Goal: Transaction & Acquisition: Purchase product/service

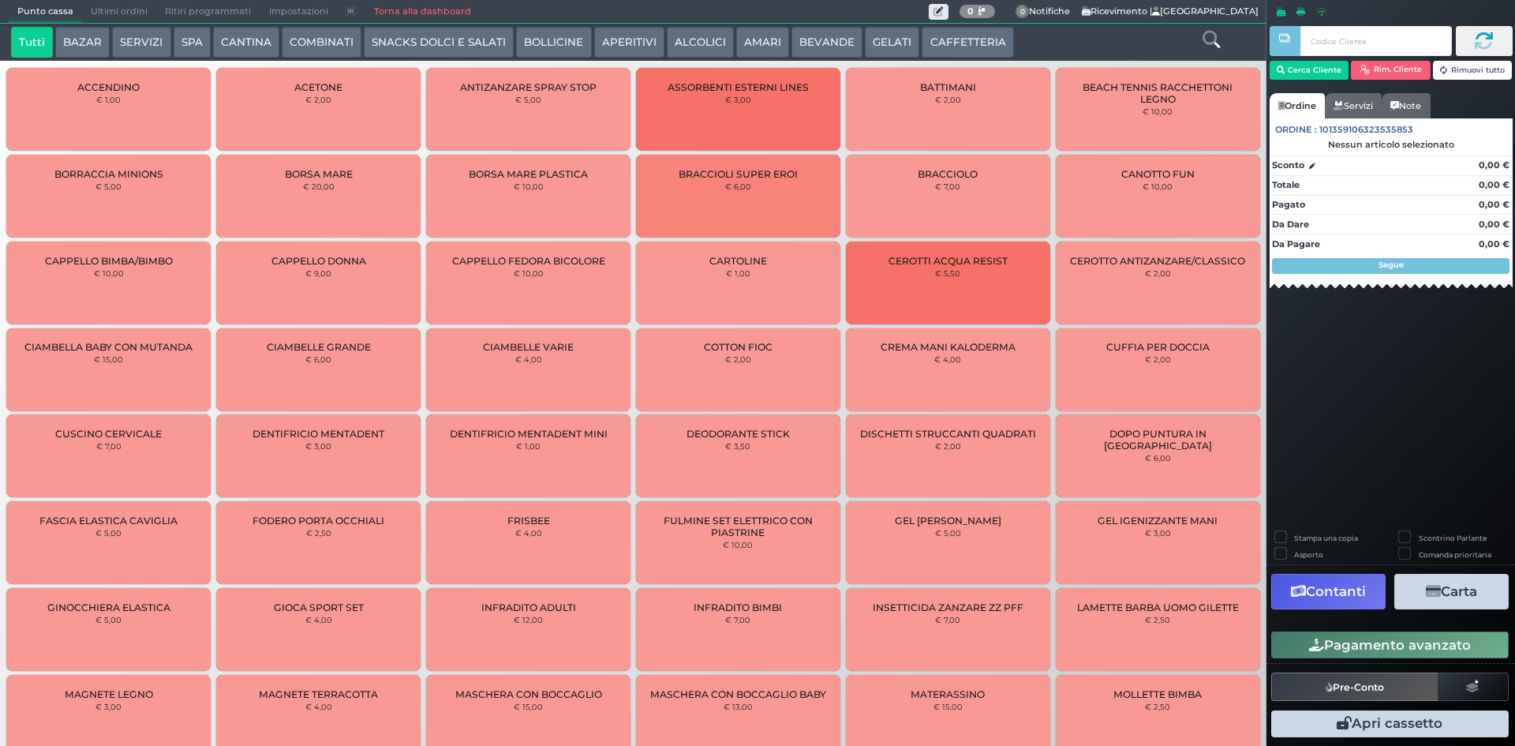
click at [867, 39] on button "GELATI" at bounding box center [892, 43] width 54 height 32
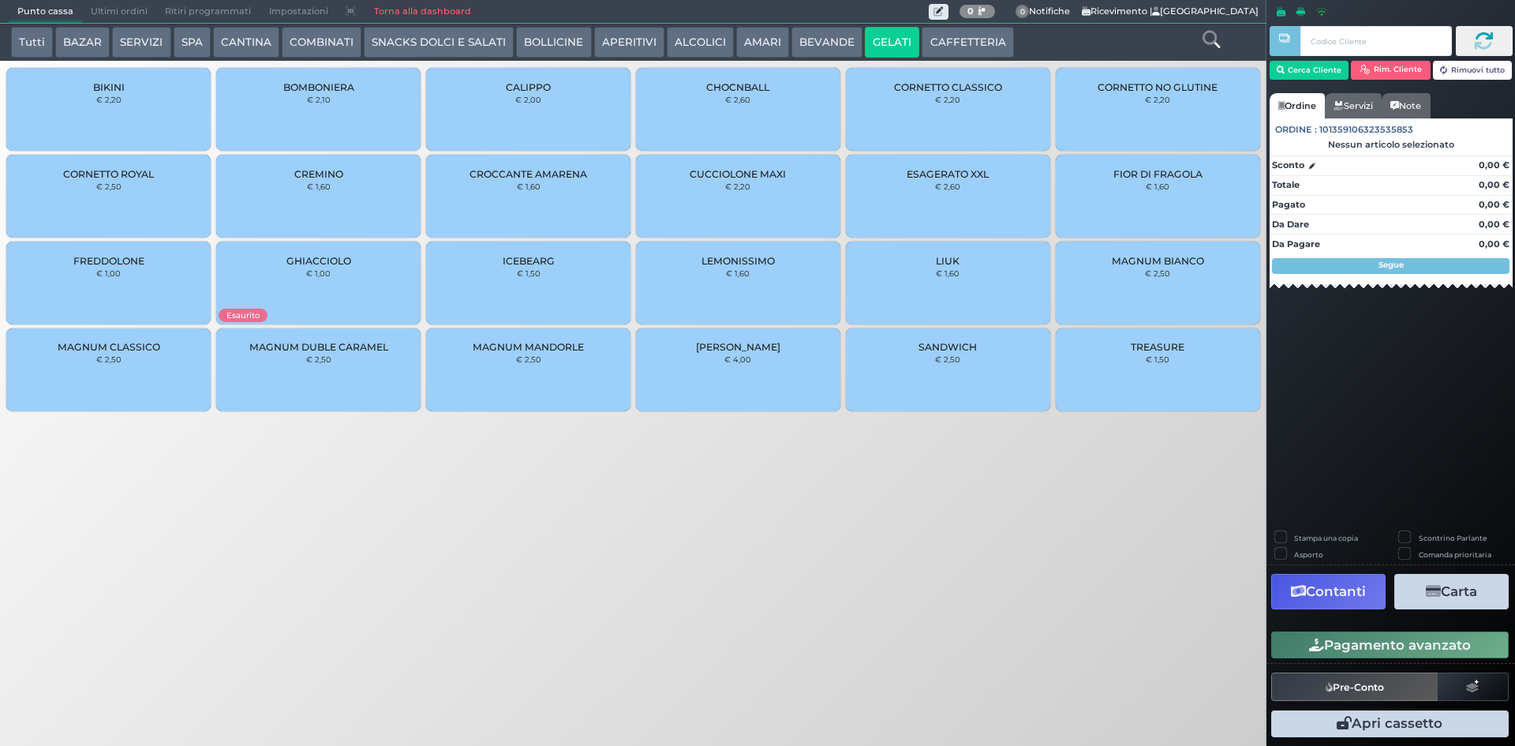
drag, startPoint x: 1136, startPoint y: 198, endPoint x: 957, endPoint y: 249, distance: 186.1
click at [1136, 200] on div "FIOR DI FRAGOLA € 1,60" at bounding box center [1158, 196] width 204 height 83
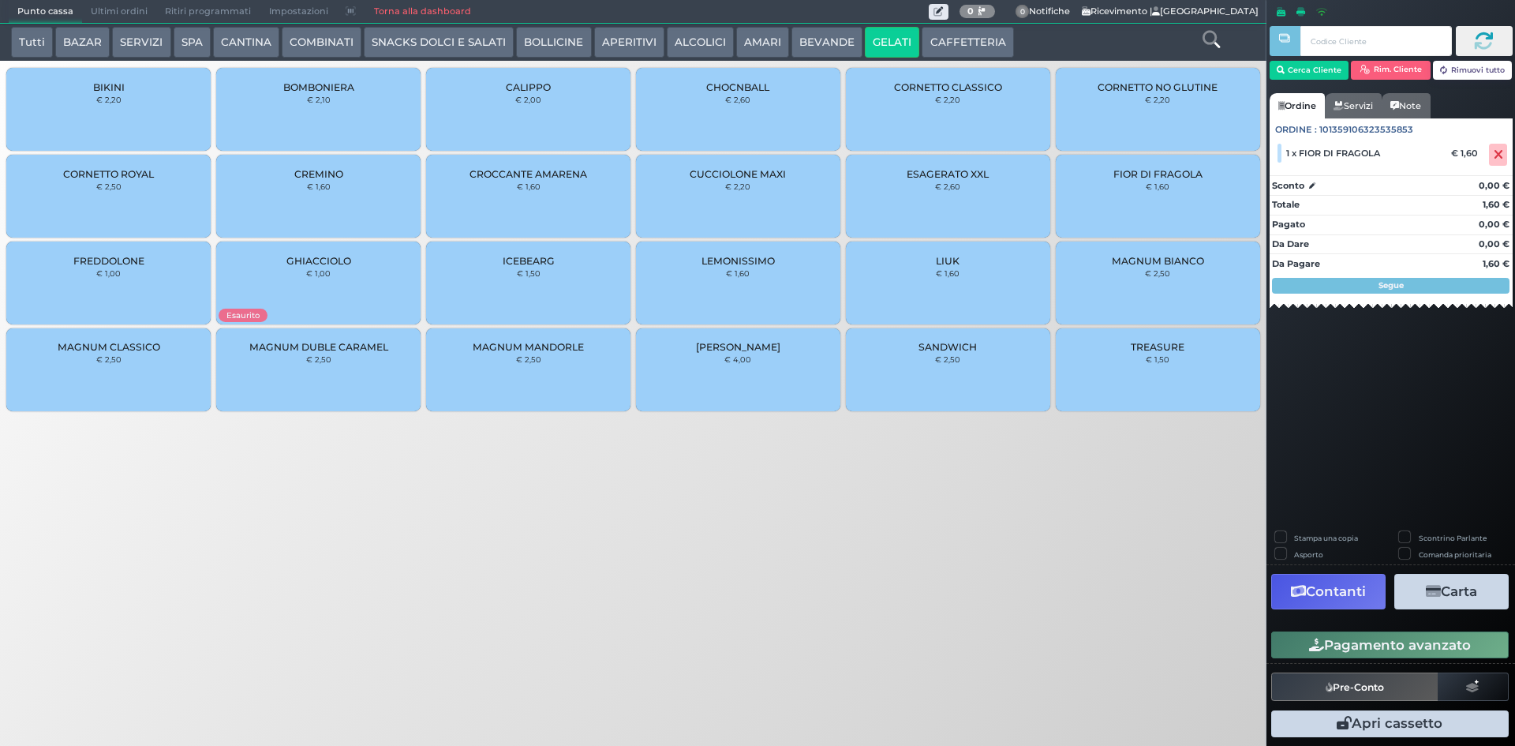
click at [133, 371] on div "MAGNUM CLASSICO € 2,50" at bounding box center [108, 369] width 204 height 83
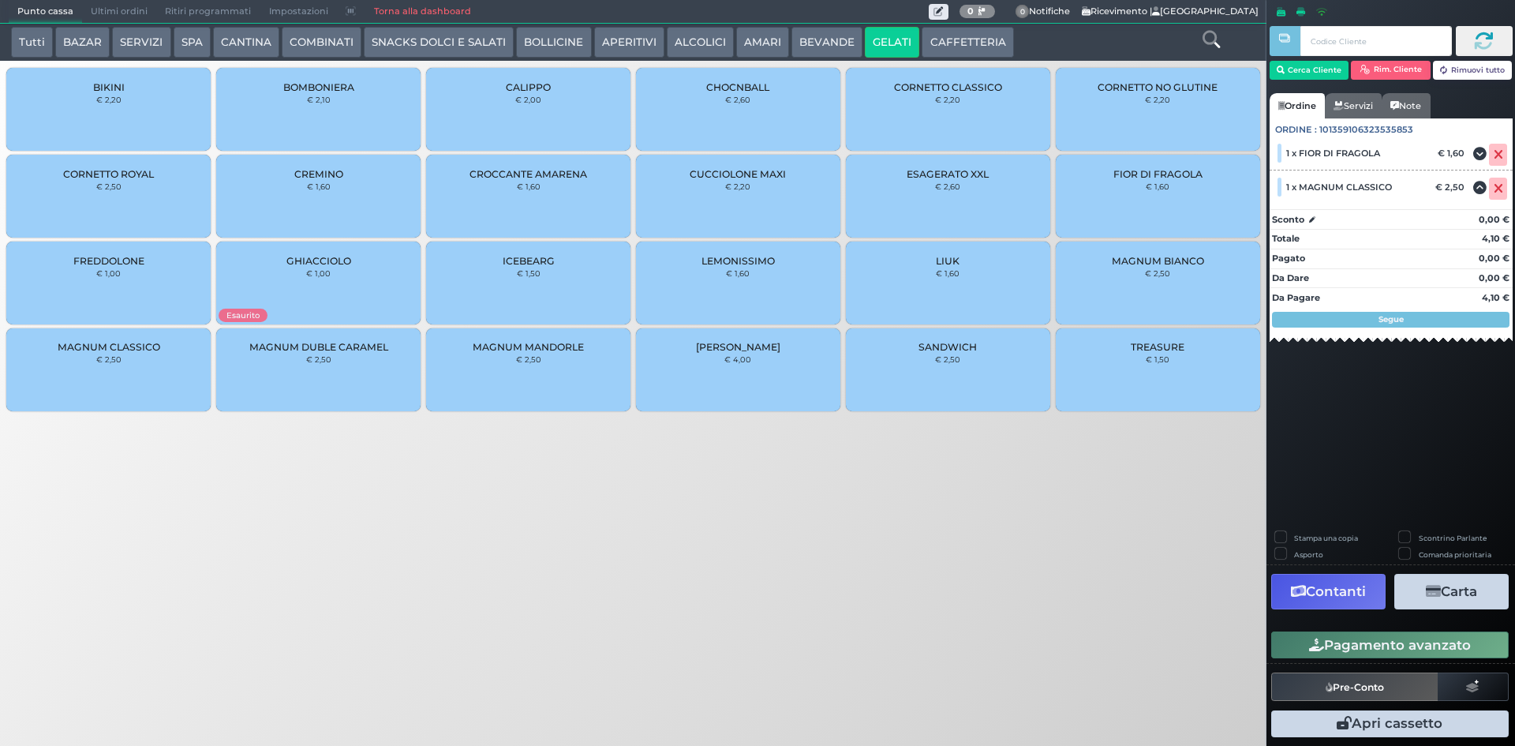
click at [978, 271] on div "LIUK € 1,60" at bounding box center [948, 282] width 204 height 83
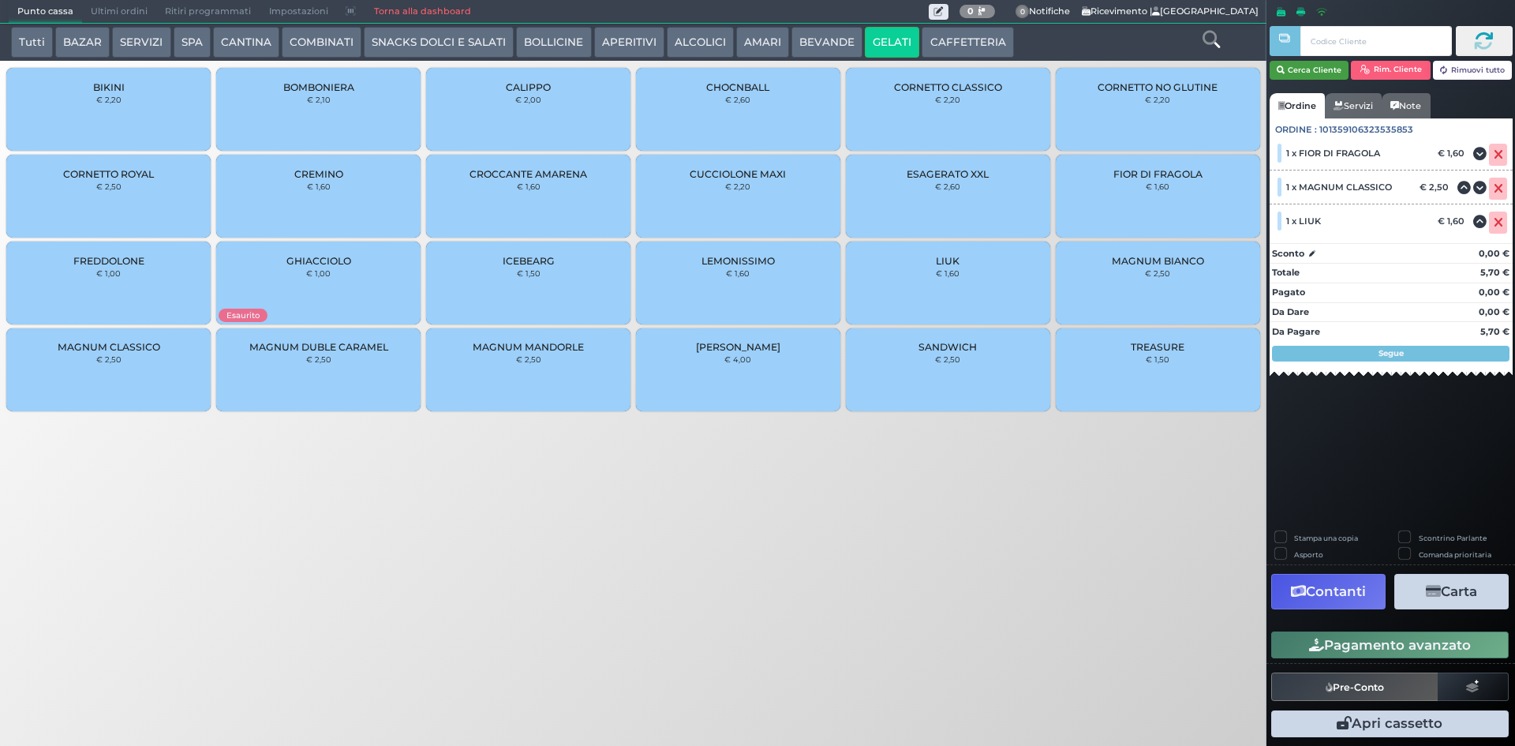
click at [1302, 77] on button "Cerca Cliente" at bounding box center [1310, 70] width 80 height 19
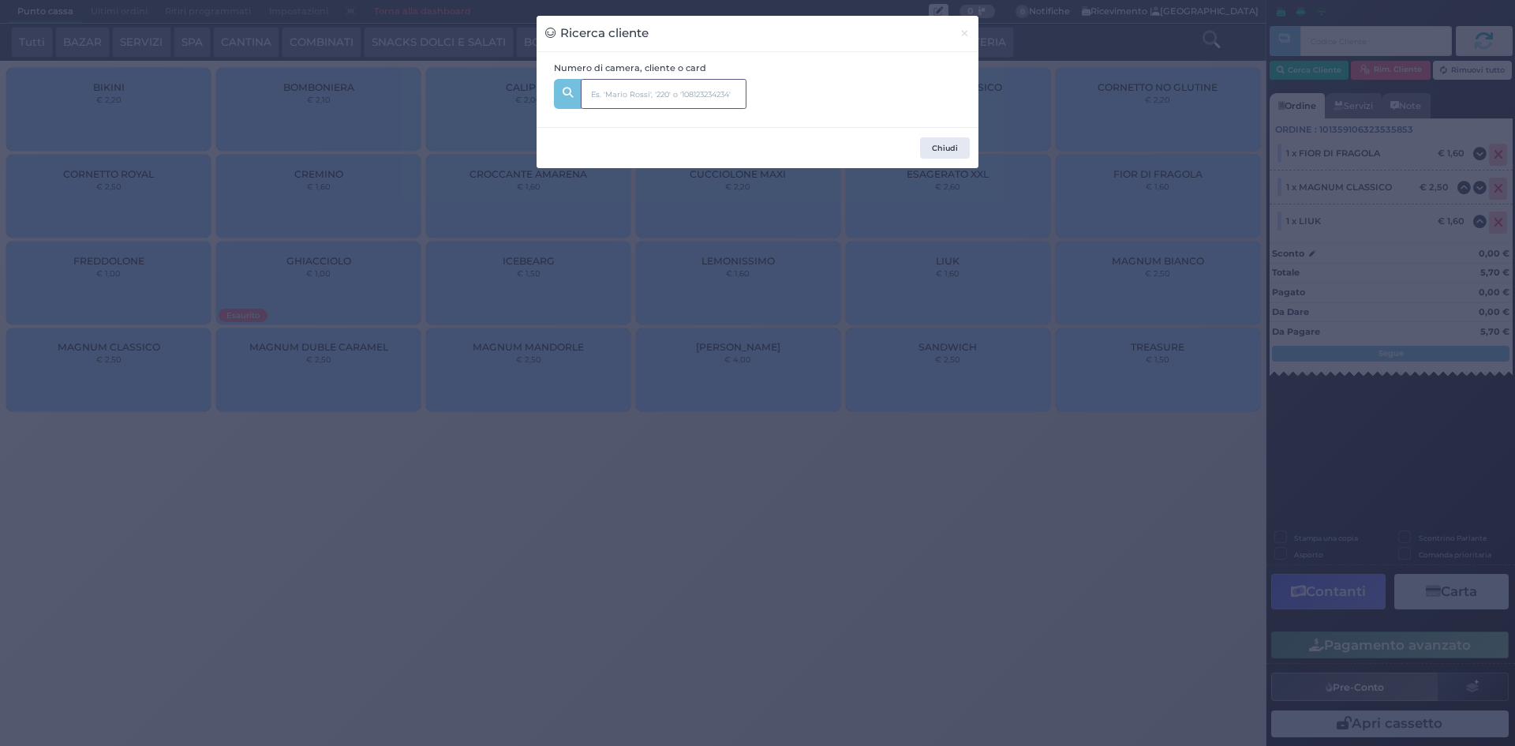
click at [672, 93] on input "text" at bounding box center [664, 94] width 166 height 30
type input "310"
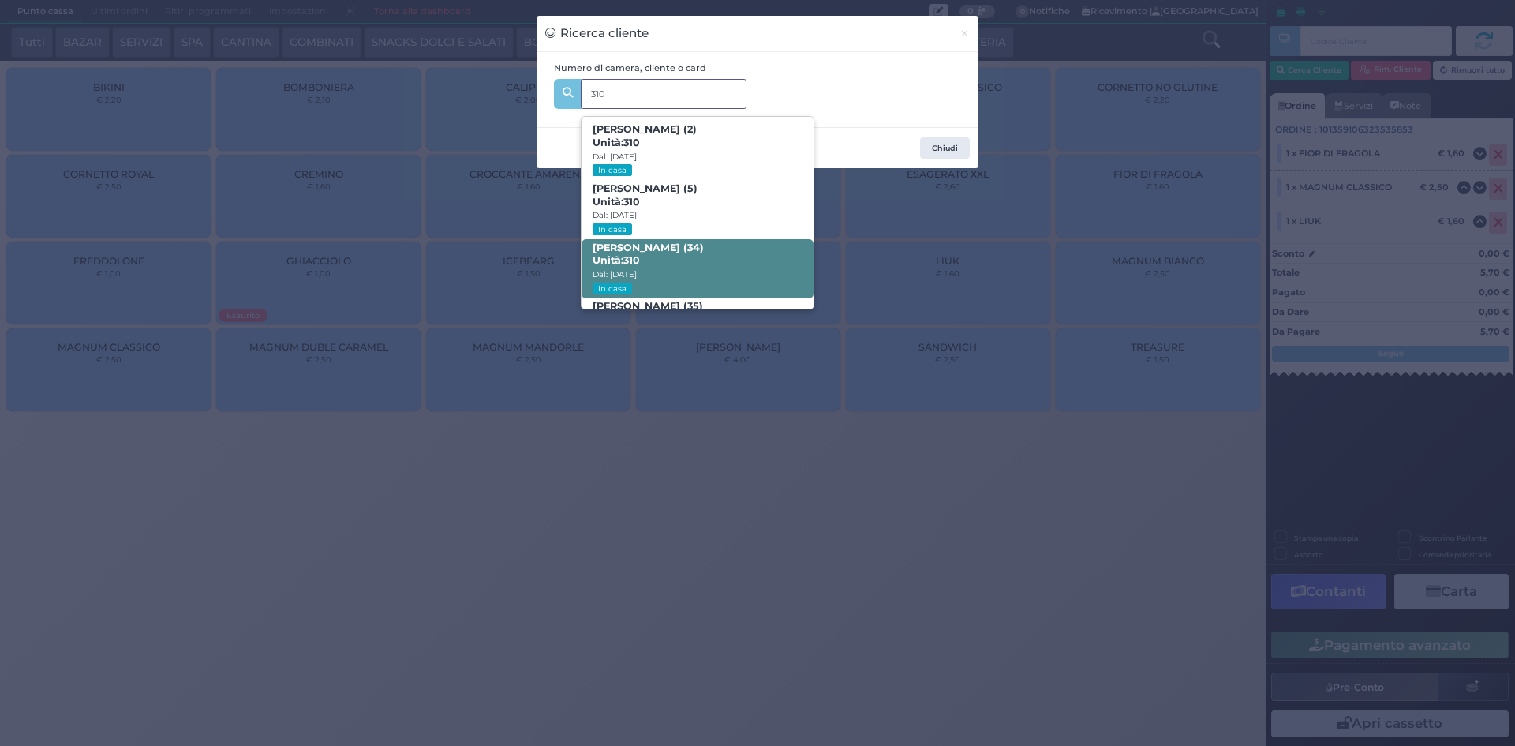
scroll to position [75, 0]
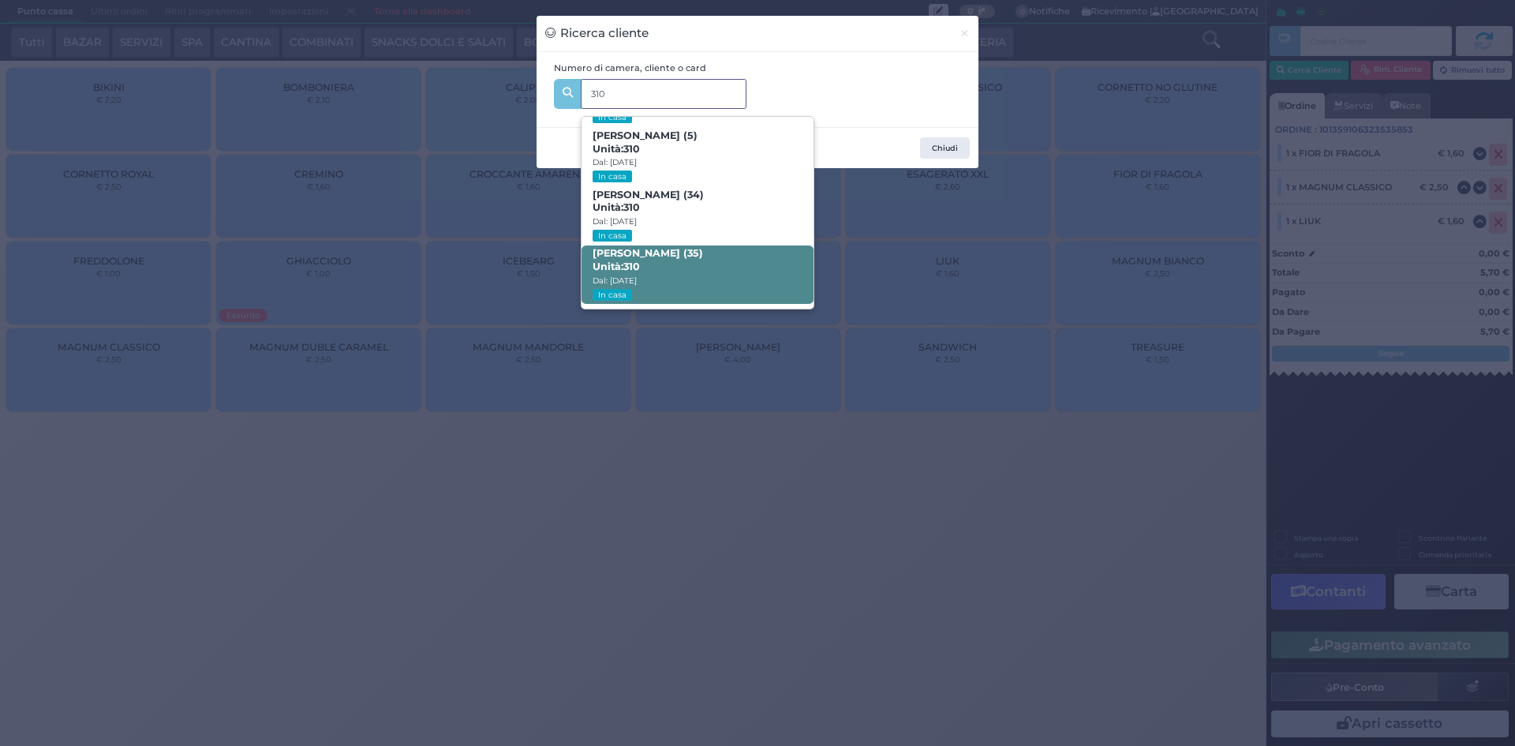
click at [651, 258] on b "Marco Tatarella (35) Unità: 310" at bounding box center [648, 259] width 110 height 25
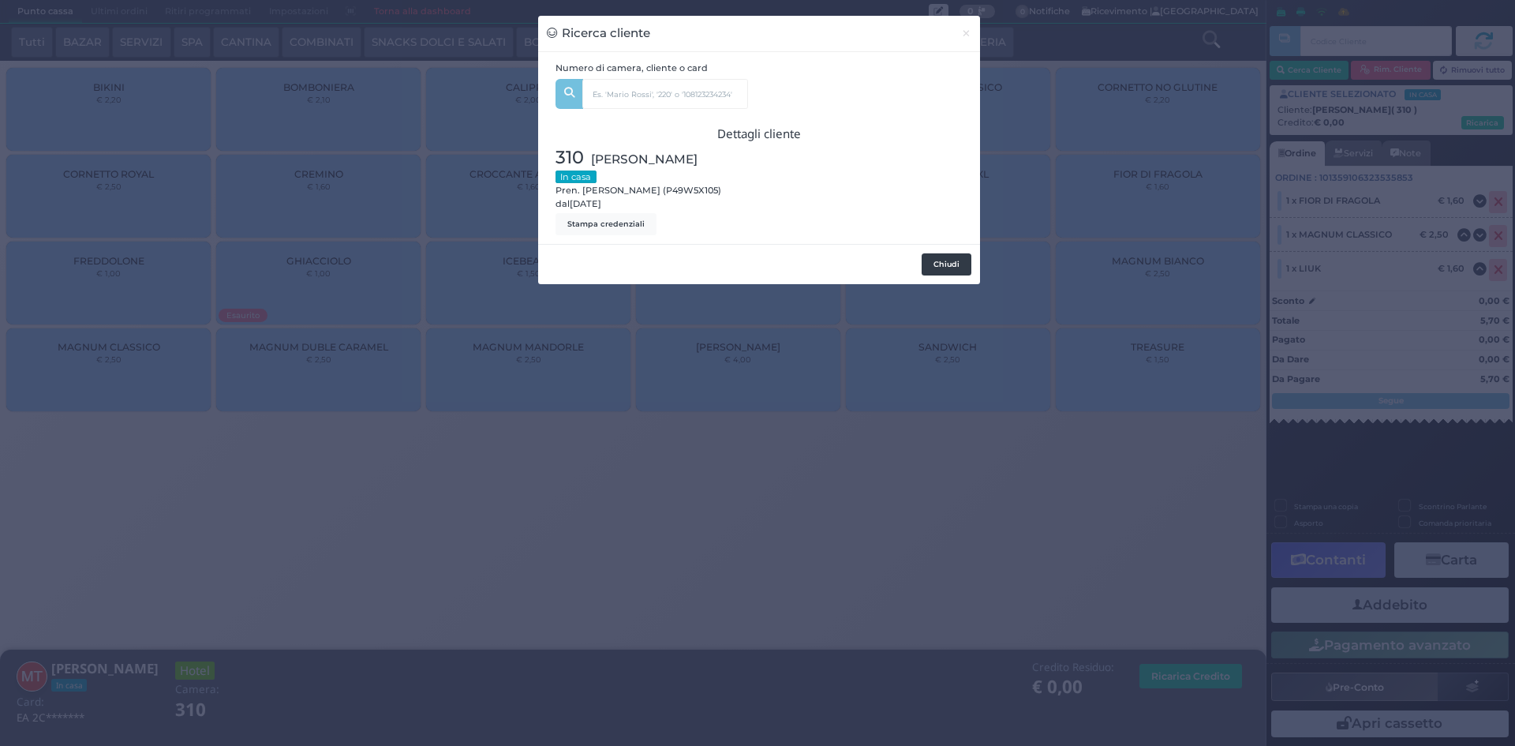
click at [934, 266] on button "Chiudi" at bounding box center [947, 264] width 50 height 22
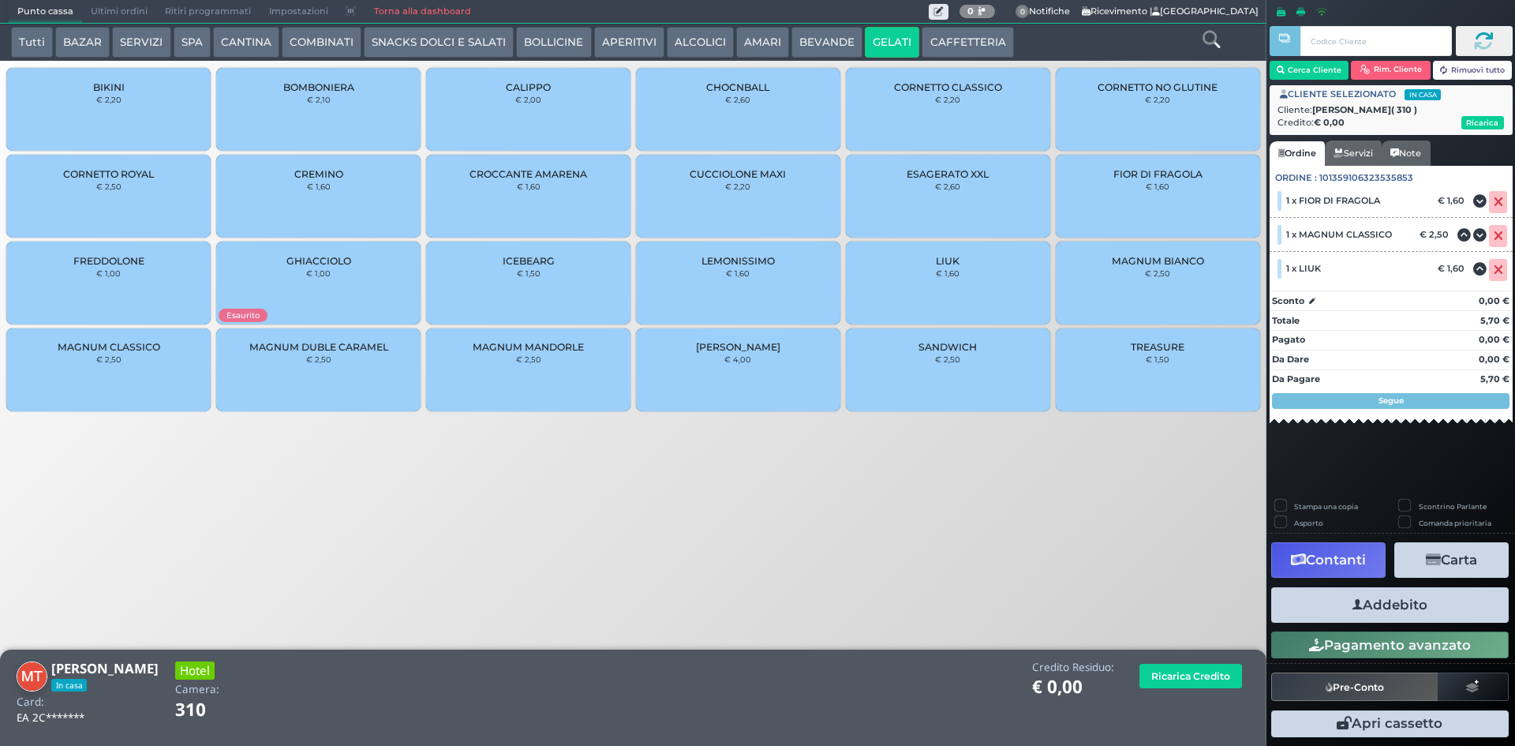
click at [1353, 601] on icon "button" at bounding box center [1358, 605] width 10 height 17
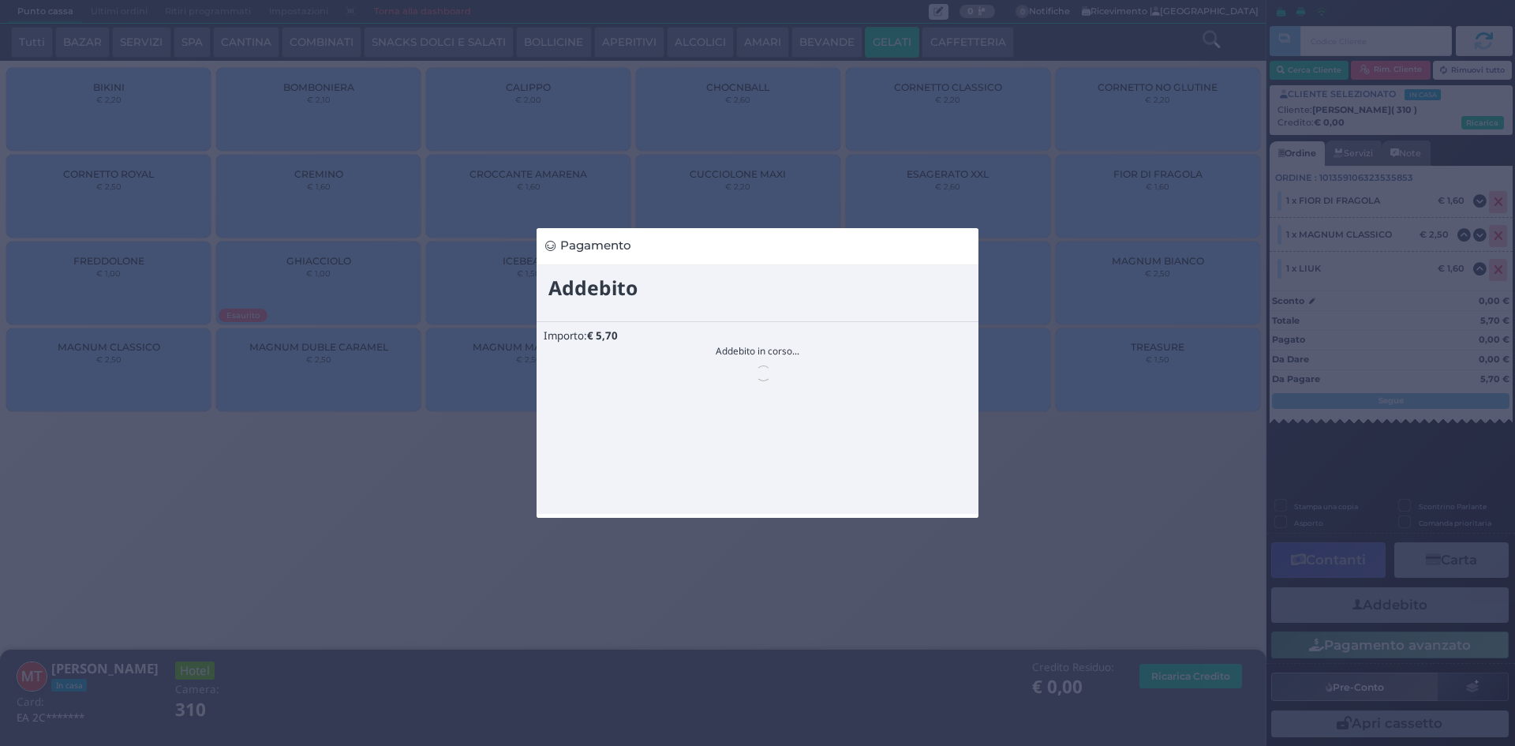
scroll to position [0, 0]
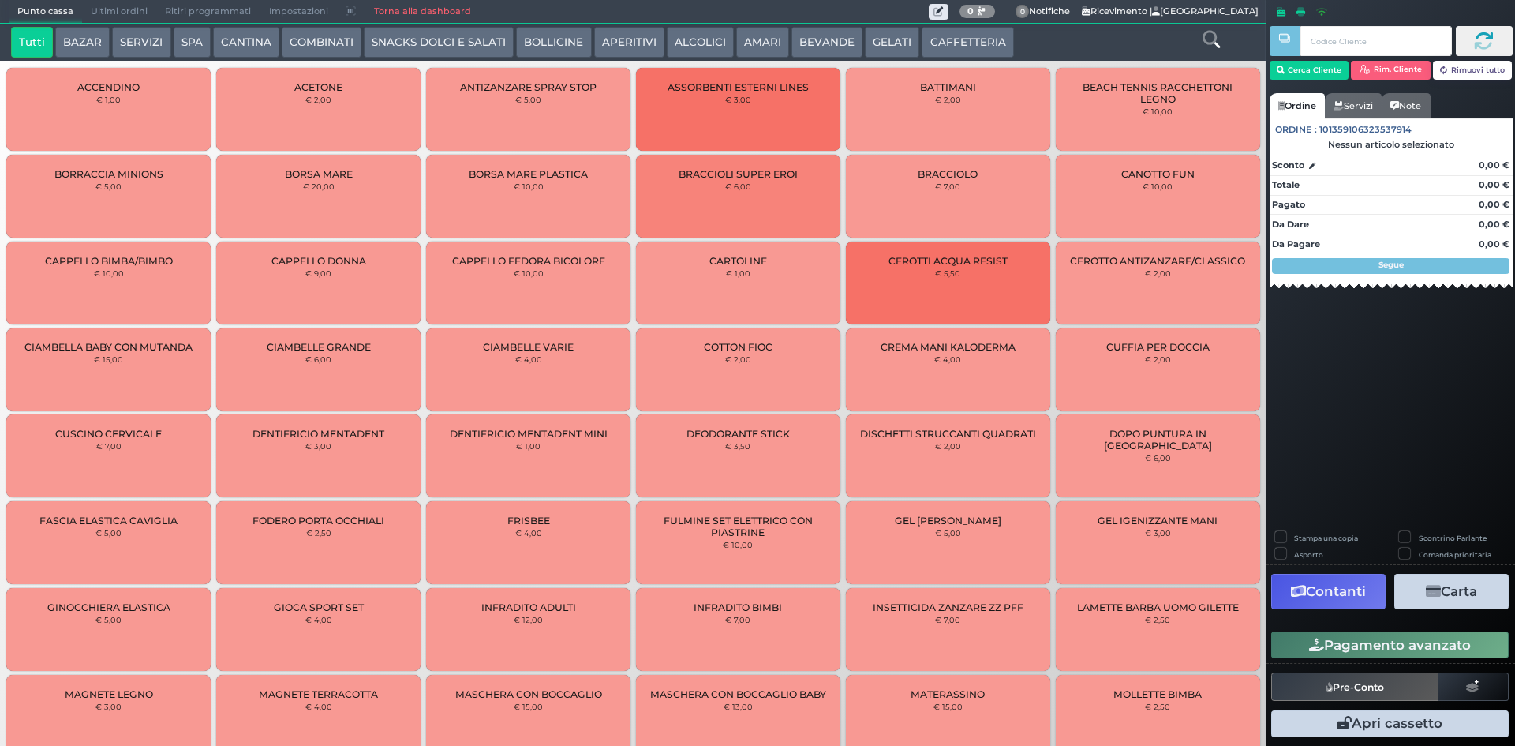
drag, startPoint x: 835, startPoint y: 39, endPoint x: 799, endPoint y: 64, distance: 43.6
click at [836, 39] on button "BEVANDE" at bounding box center [826, 43] width 71 height 32
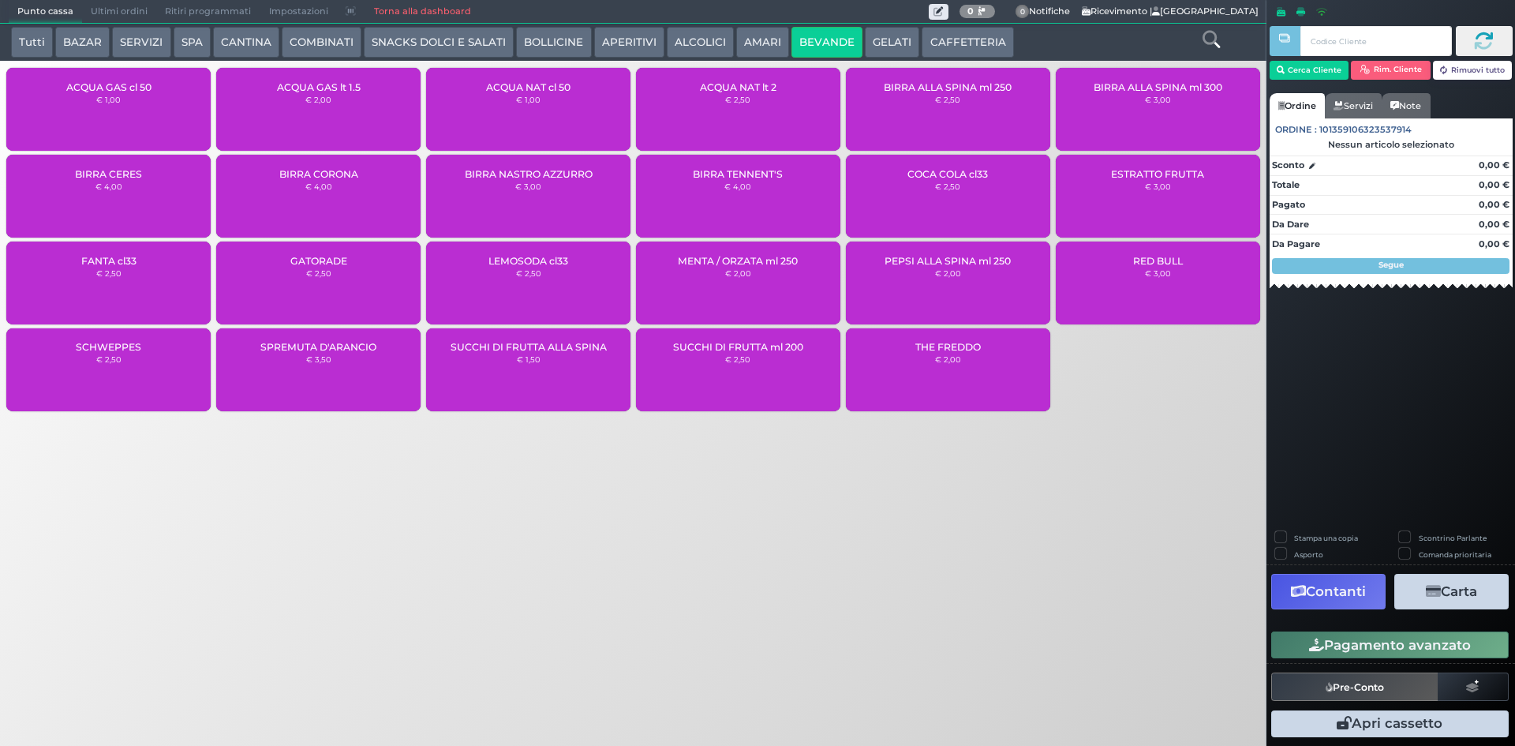
click at [528, 114] on div "ACQUA NAT cl 50 € 1,00" at bounding box center [528, 109] width 204 height 83
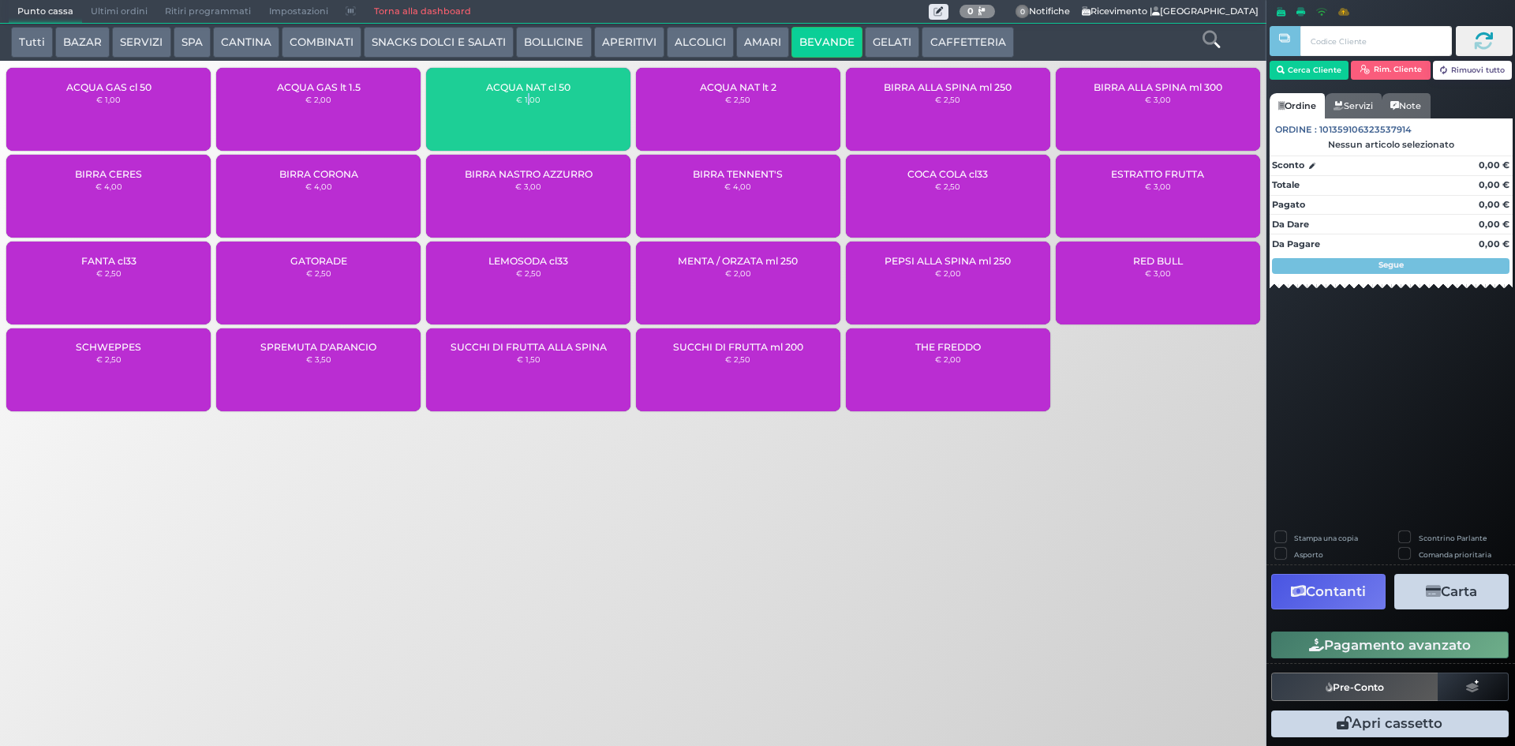
click at [529, 114] on div "ACQUA NAT cl 50 € 1,00" at bounding box center [528, 109] width 204 height 83
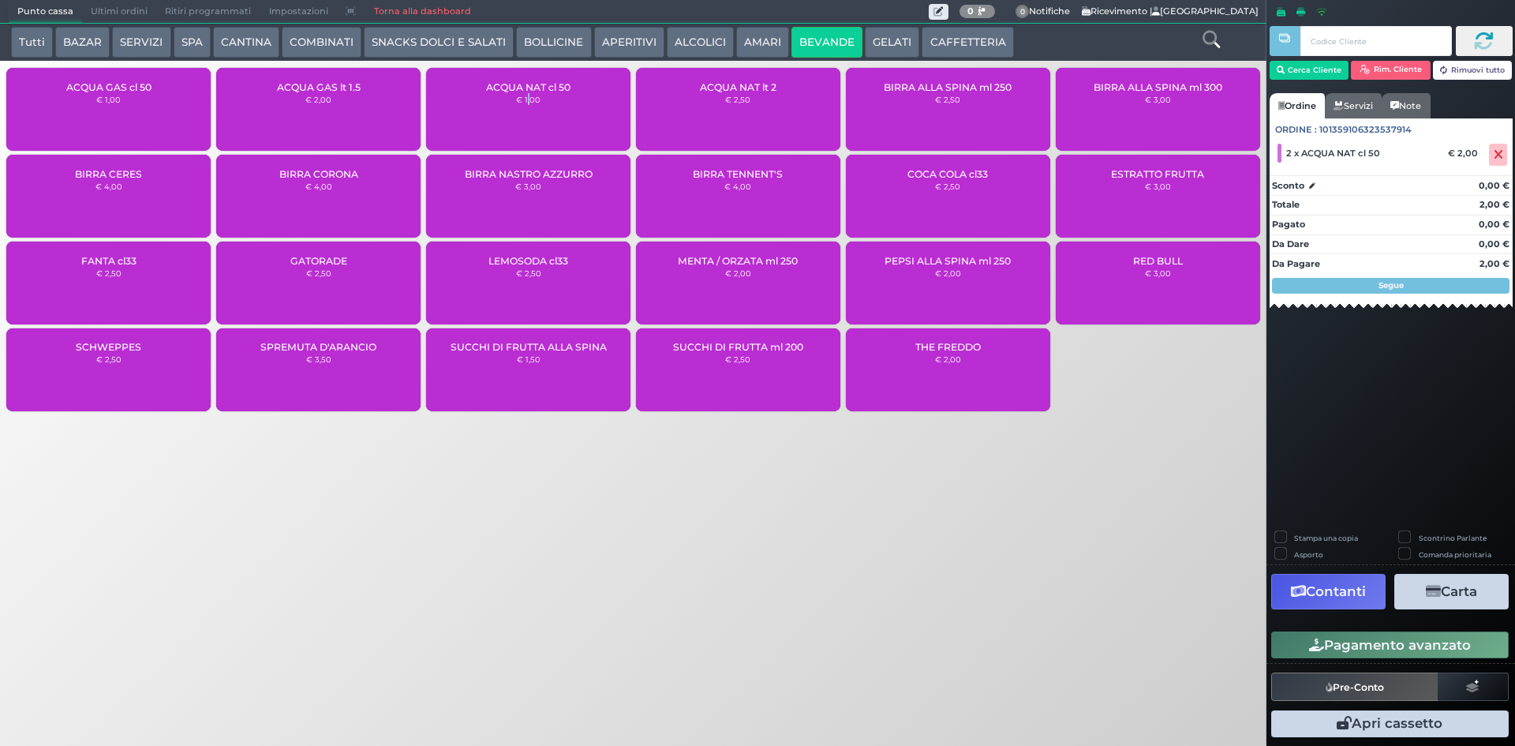
click at [1389, 646] on button "Pagamento avanzato" at bounding box center [1390, 644] width 238 height 27
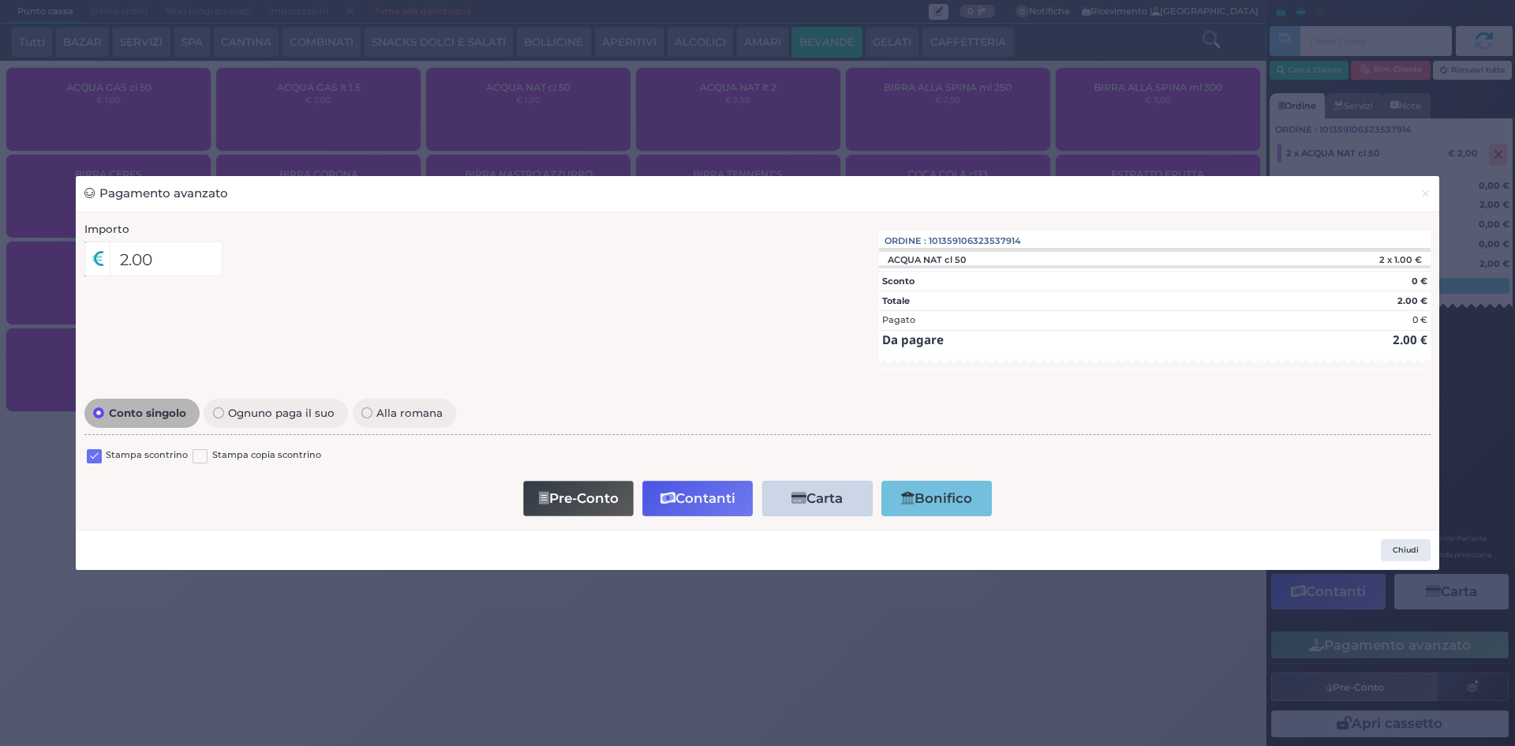
click at [102, 453] on div "Stampa scontrino" at bounding box center [137, 457] width 101 height 19
click at [94, 461] on label at bounding box center [94, 456] width 15 height 15
click at [0, 0] on input "checkbox" at bounding box center [0, 0] width 0 height 0
click at [717, 500] on button "Contanti" at bounding box center [697, 499] width 110 height 36
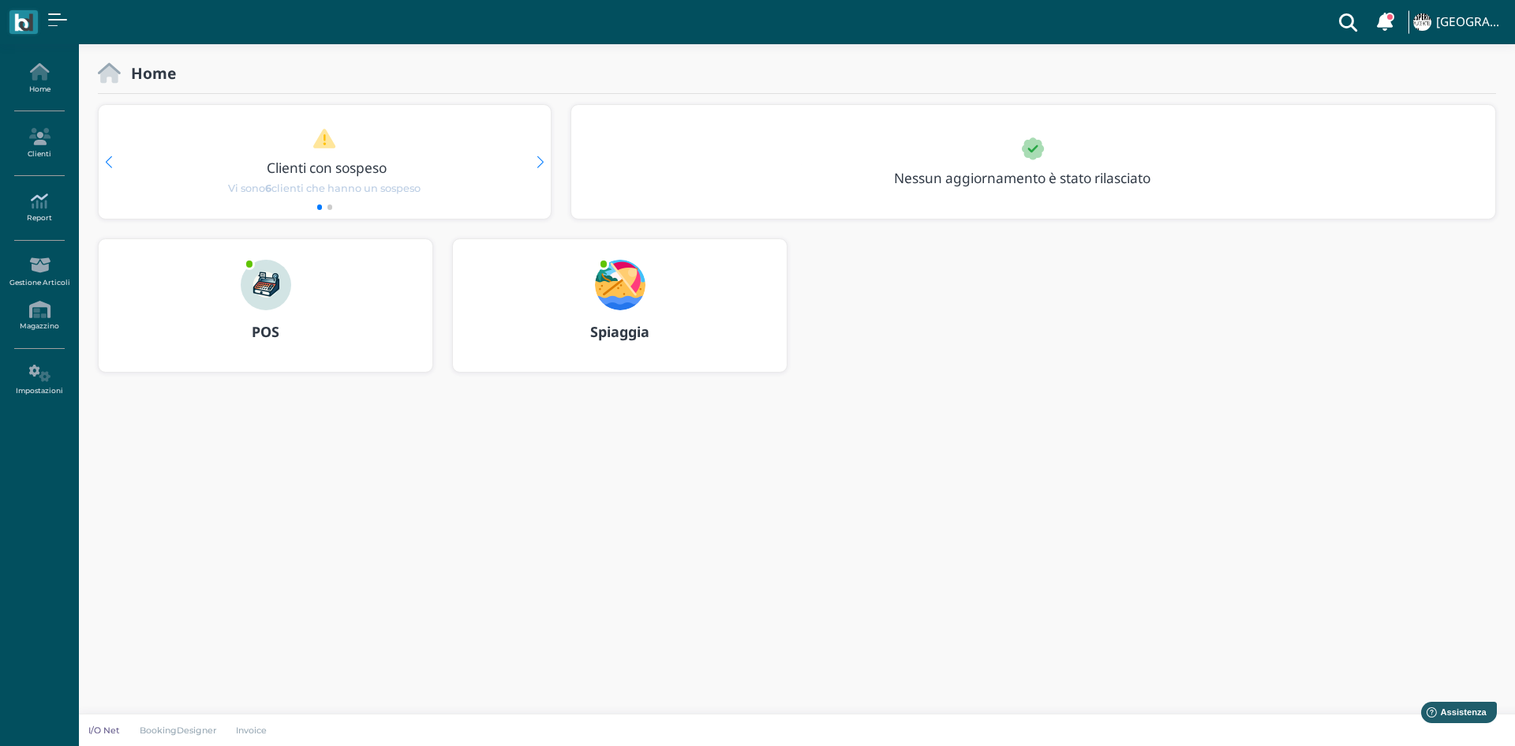
click at [51, 203] on icon at bounding box center [39, 201] width 69 height 17
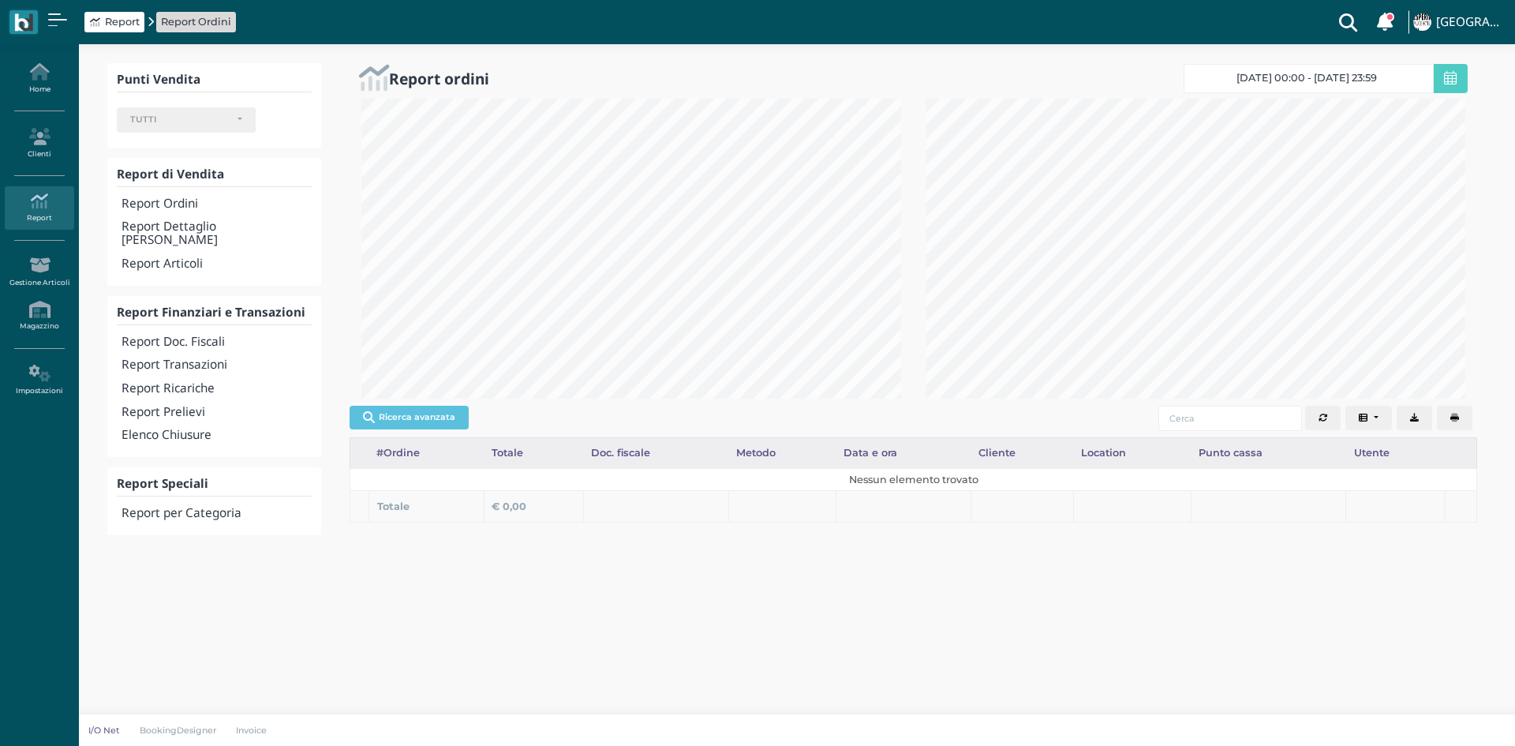
select select
click at [174, 406] on h4 "Report Prelievi" at bounding box center [217, 412] width 190 height 13
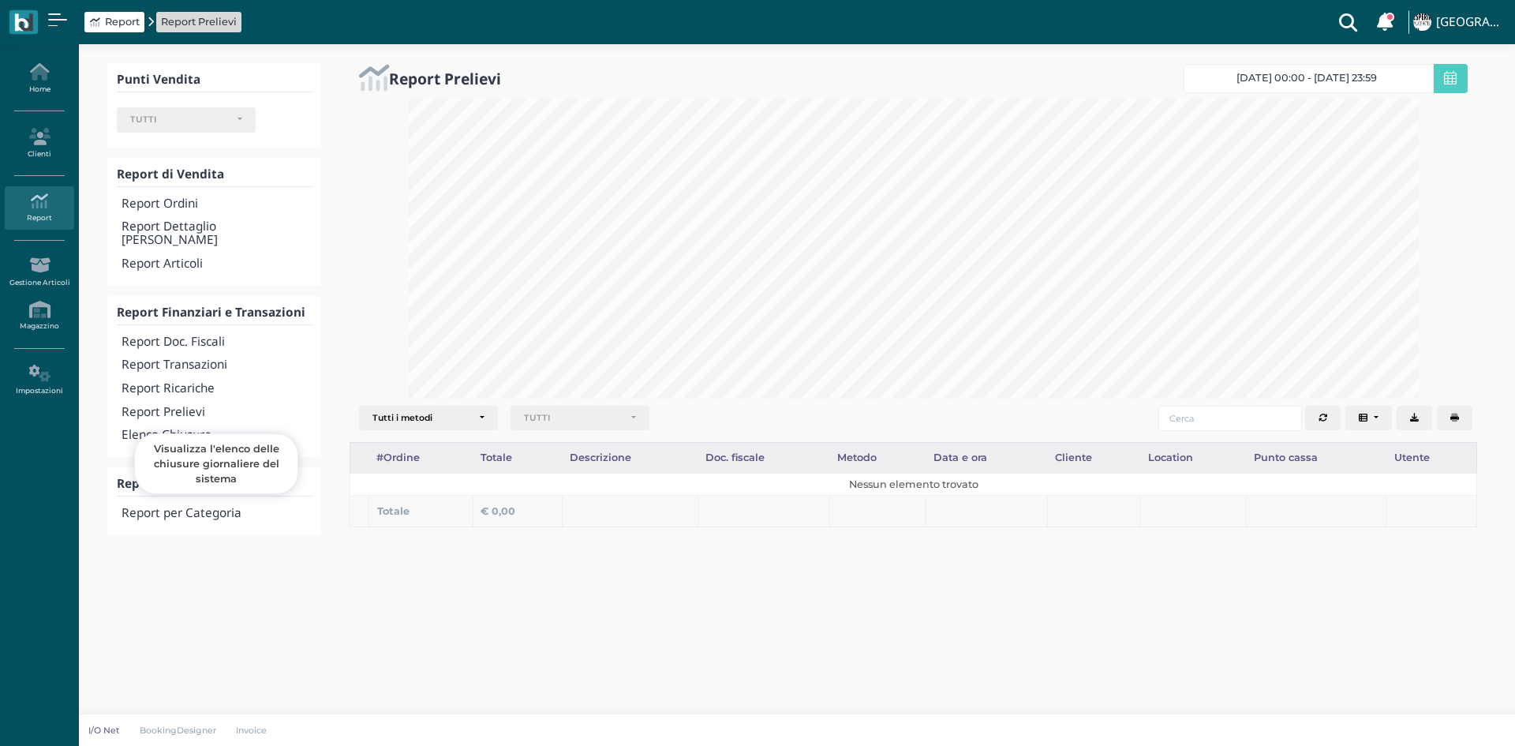
select select
click at [186, 428] on h4 "Elenco Chiusure" at bounding box center [217, 434] width 190 height 13
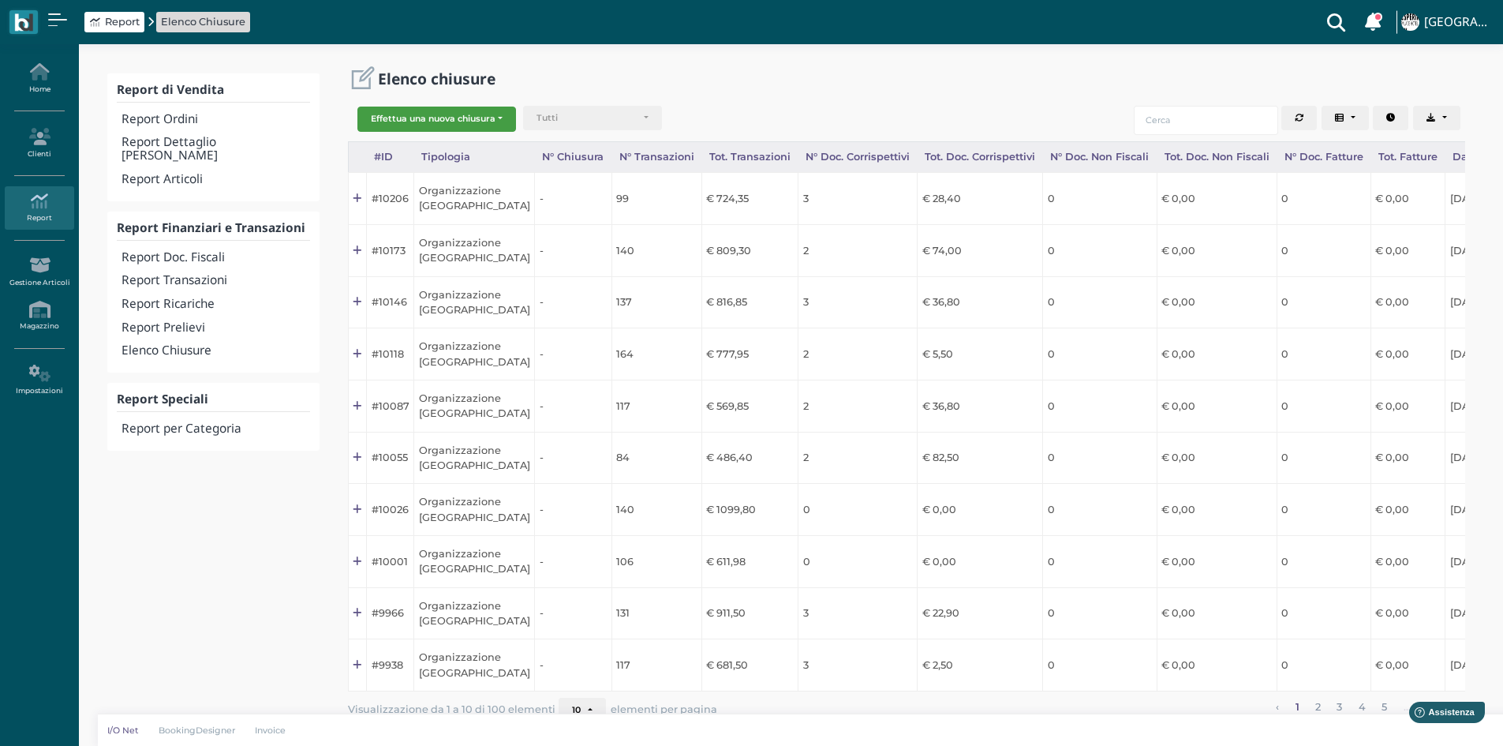
click at [483, 118] on button "Effettua una nuova chiusura" at bounding box center [436, 119] width 159 height 25
click at [439, 138] on span "Organizzazione" at bounding box center [419, 144] width 122 height 21
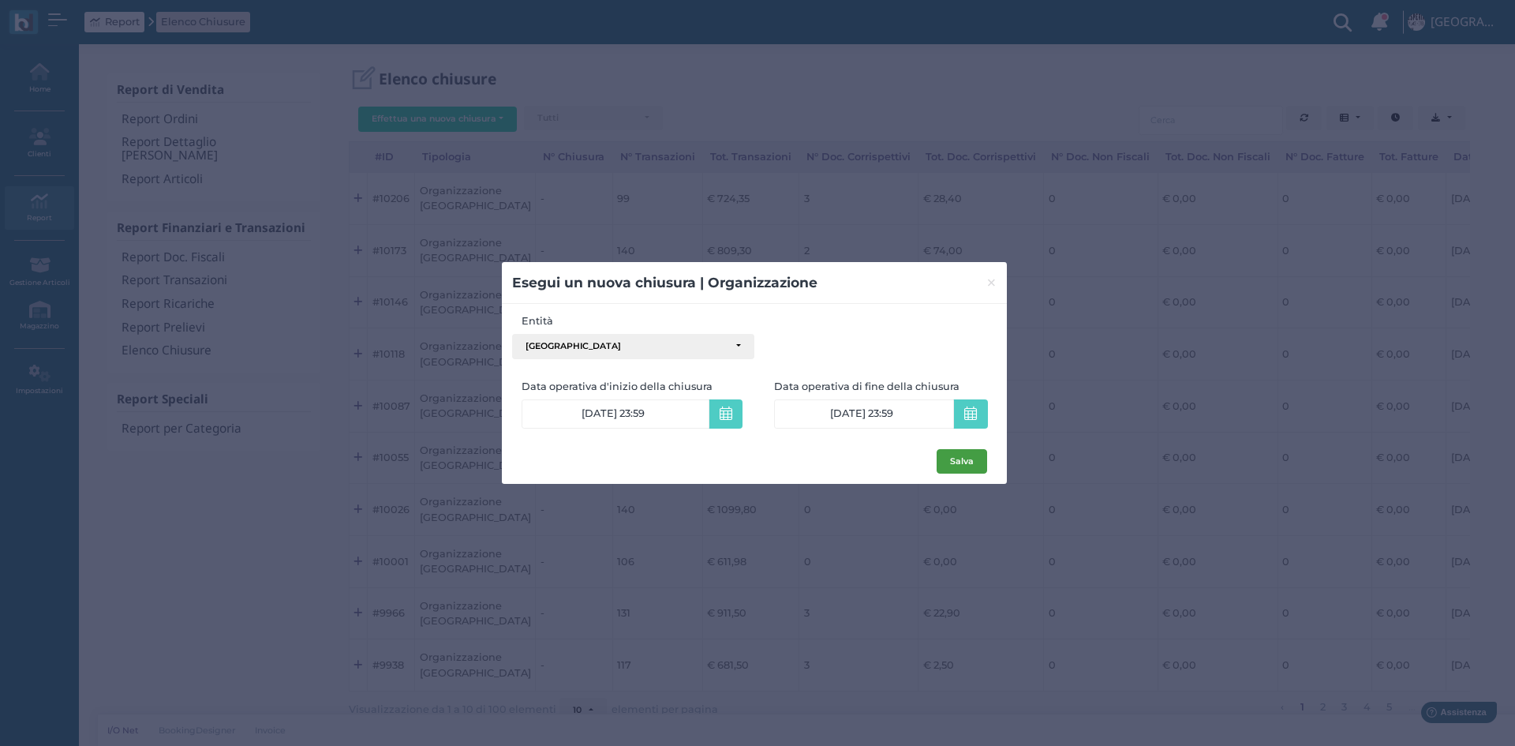
click at [969, 456] on button "Salva" at bounding box center [962, 461] width 51 height 25
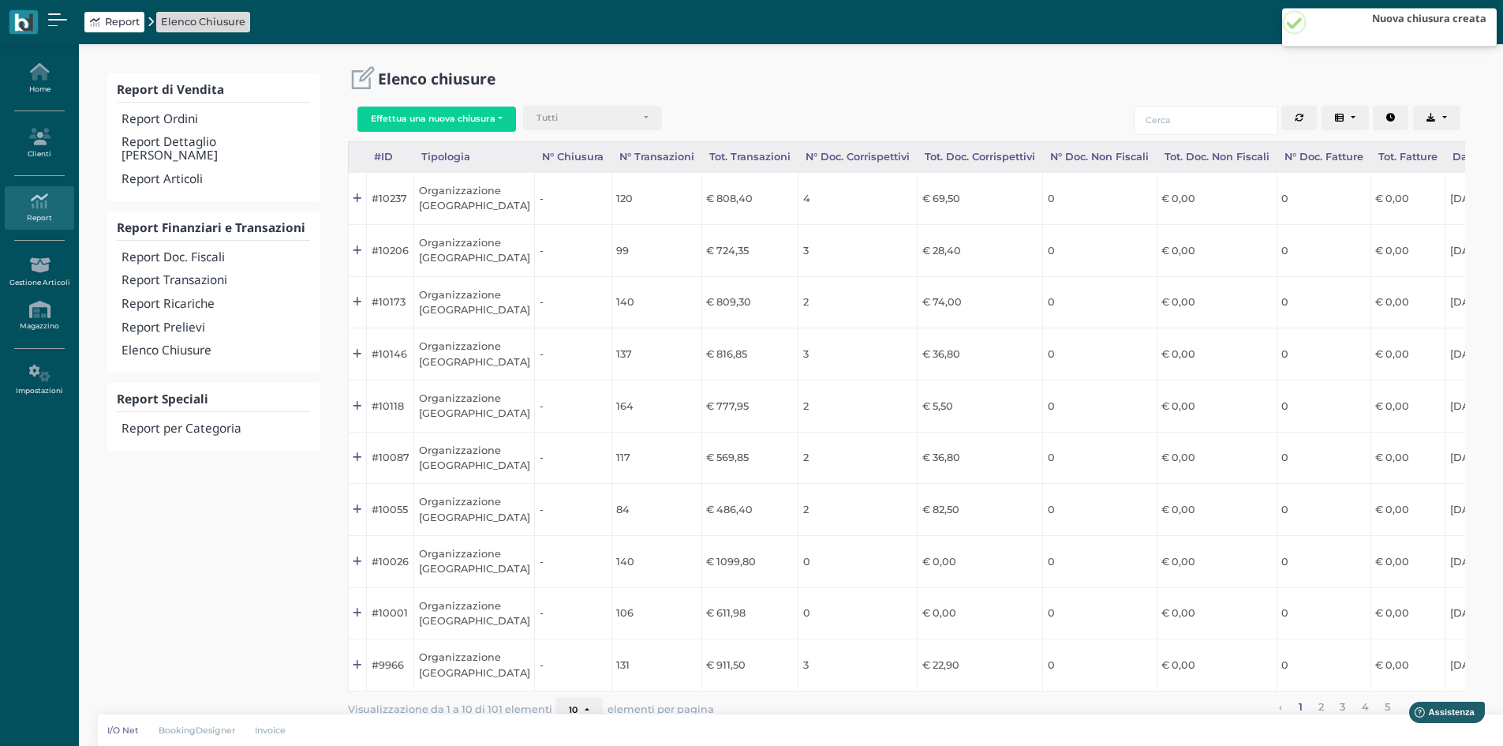
scroll to position [0, 158]
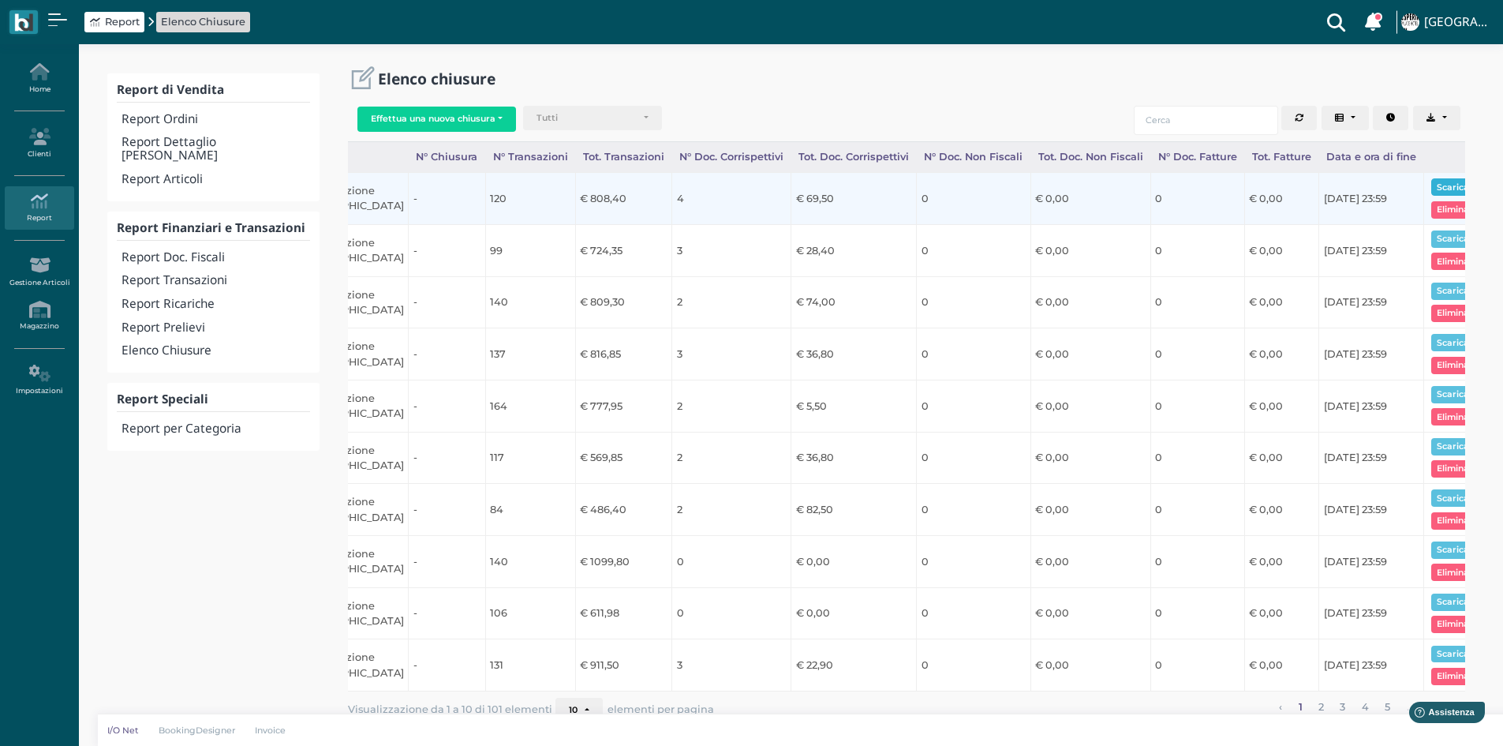
click at [1431, 185] on button "Scarica pdf" at bounding box center [1461, 186] width 61 height 17
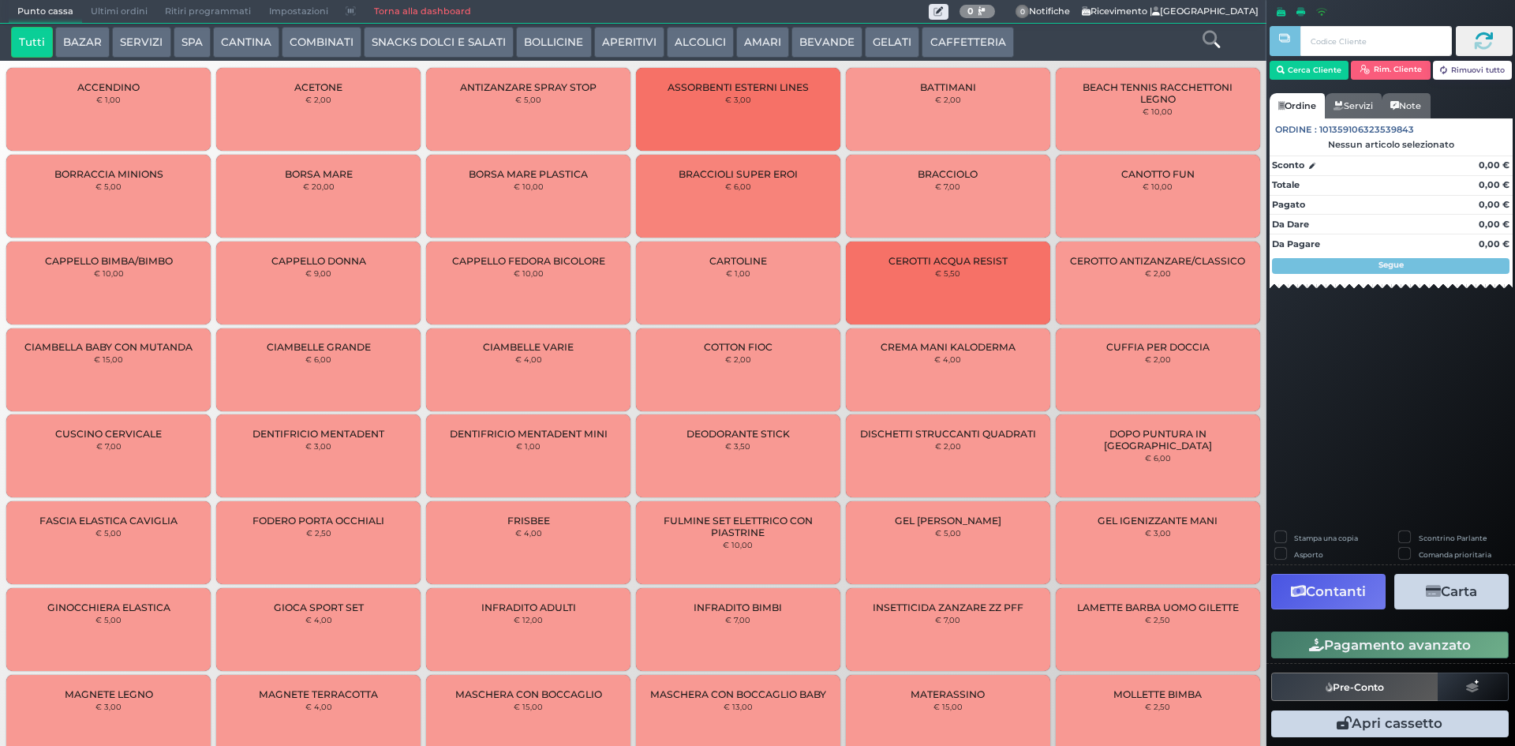
click at [131, 6] on span "Ultimi ordini" at bounding box center [119, 12] width 74 height 22
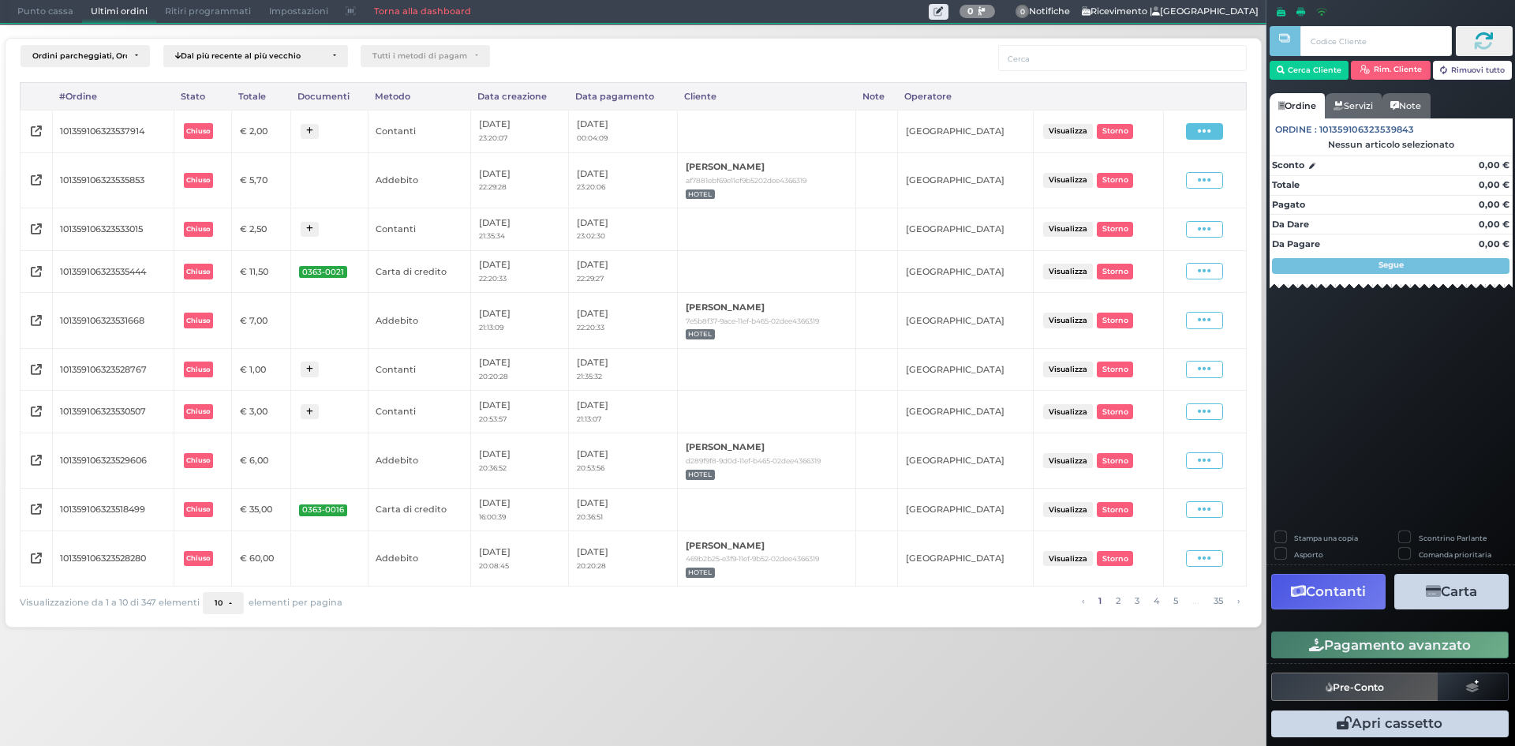
click at [1192, 132] on span at bounding box center [1204, 131] width 37 height 17
click at [1172, 181] on span "Ristampa Pre-Conto" at bounding box center [1169, 176] width 65 height 27
